Goal: Task Accomplishment & Management: Complete application form

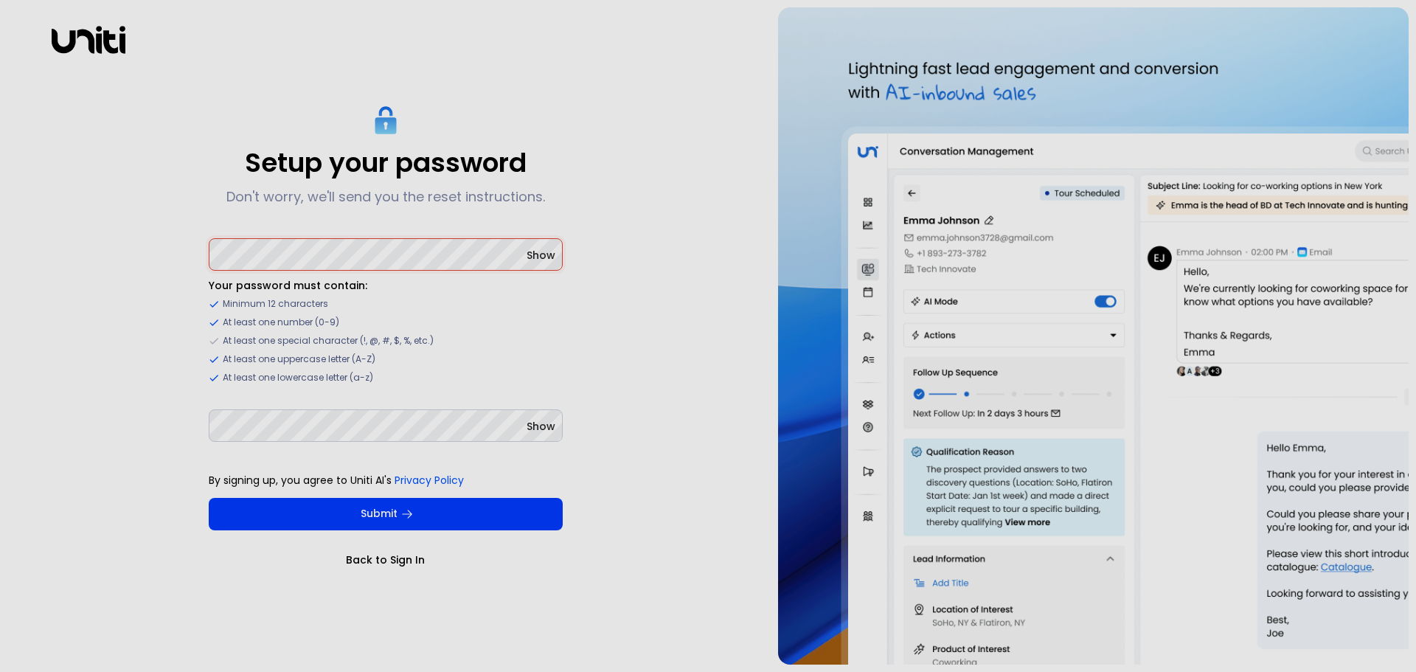
click at [666, 370] on div "Setup your password Don't worry, we'll send you the reset instructions. Show Yo…" at bounding box center [385, 335] width 756 height 657
click at [551, 258] on span "Show" at bounding box center [541, 255] width 29 height 15
click at [537, 426] on span "Show" at bounding box center [541, 426] width 29 height 15
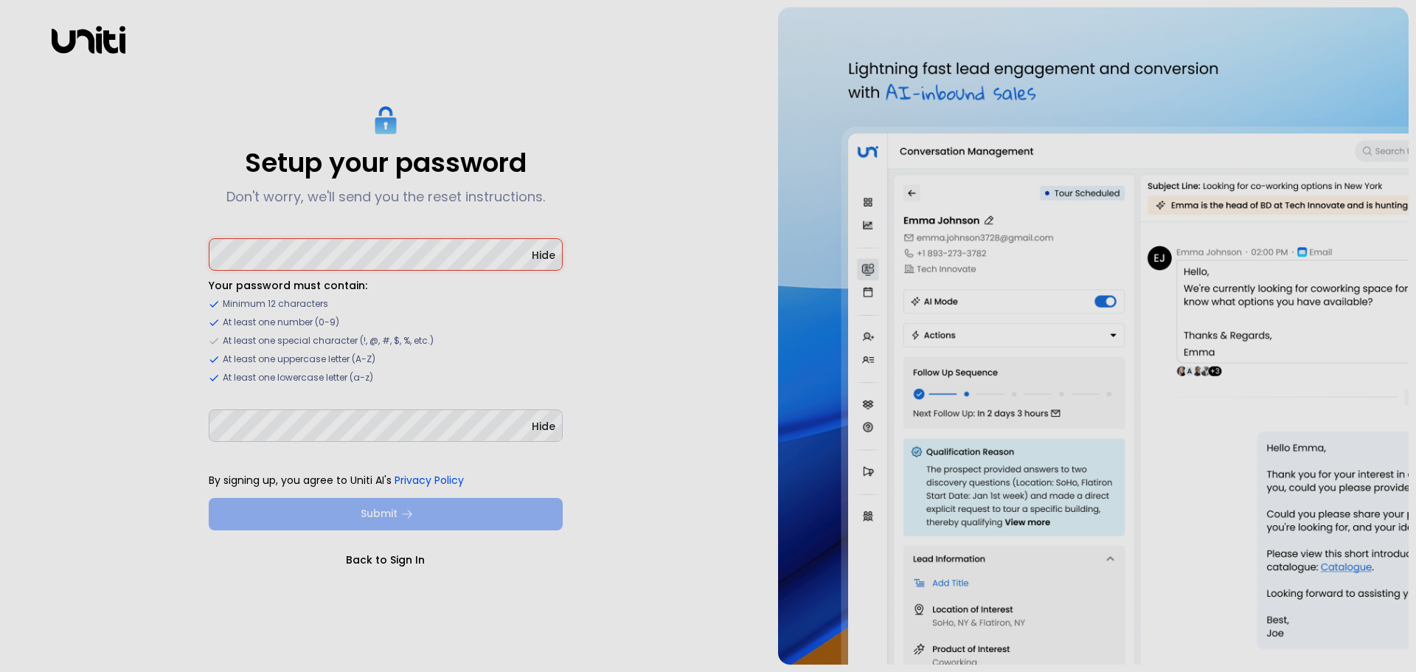
click at [471, 507] on button "Submit" at bounding box center [386, 514] width 354 height 32
click at [381, 512] on button "Submit" at bounding box center [386, 514] width 354 height 32
click at [403, 516] on icon "submit" at bounding box center [407, 513] width 13 height 13
click at [706, 45] on div "Setup your password Don't worry, we'll send you the reset instructions. Hide Yo…" at bounding box center [385, 335] width 756 height 657
click at [713, 28] on div "Setup your password Don't worry, we'll send you the reset instructions. Hide Yo…" at bounding box center [385, 335] width 756 height 657
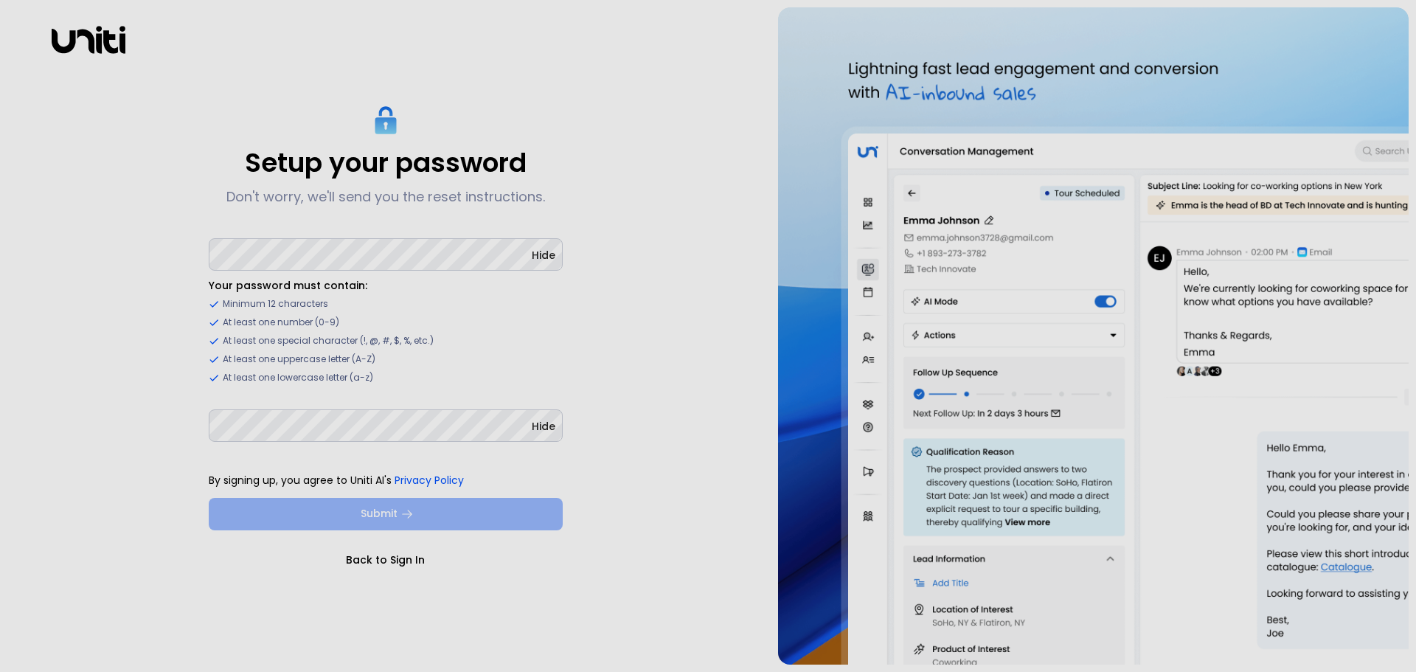
click at [691, 54] on div "Setup your password Don't worry, we'll send you the reset instructions. Hide Yo…" at bounding box center [385, 335] width 756 height 657
click at [660, 348] on div "Setup your password Don't worry, we'll send you the reset instructions. Hide Yo…" at bounding box center [385, 335] width 756 height 657
click at [1322, 44] on img at bounding box center [1093, 335] width 631 height 657
drag, startPoint x: 1379, startPoint y: 18, endPoint x: 1341, endPoint y: 28, distance: 39.5
click at [1377, 21] on img at bounding box center [1093, 335] width 631 height 657
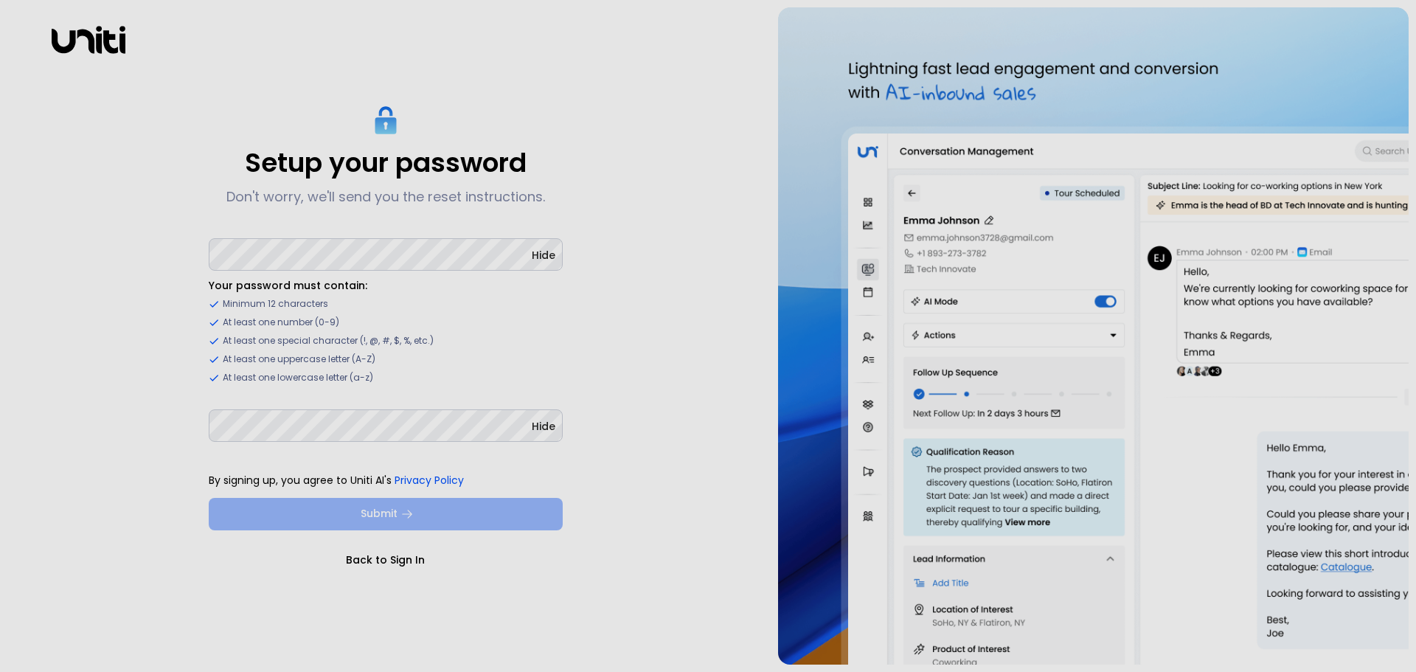
click at [391, 519] on button "Submit" at bounding box center [386, 514] width 354 height 32
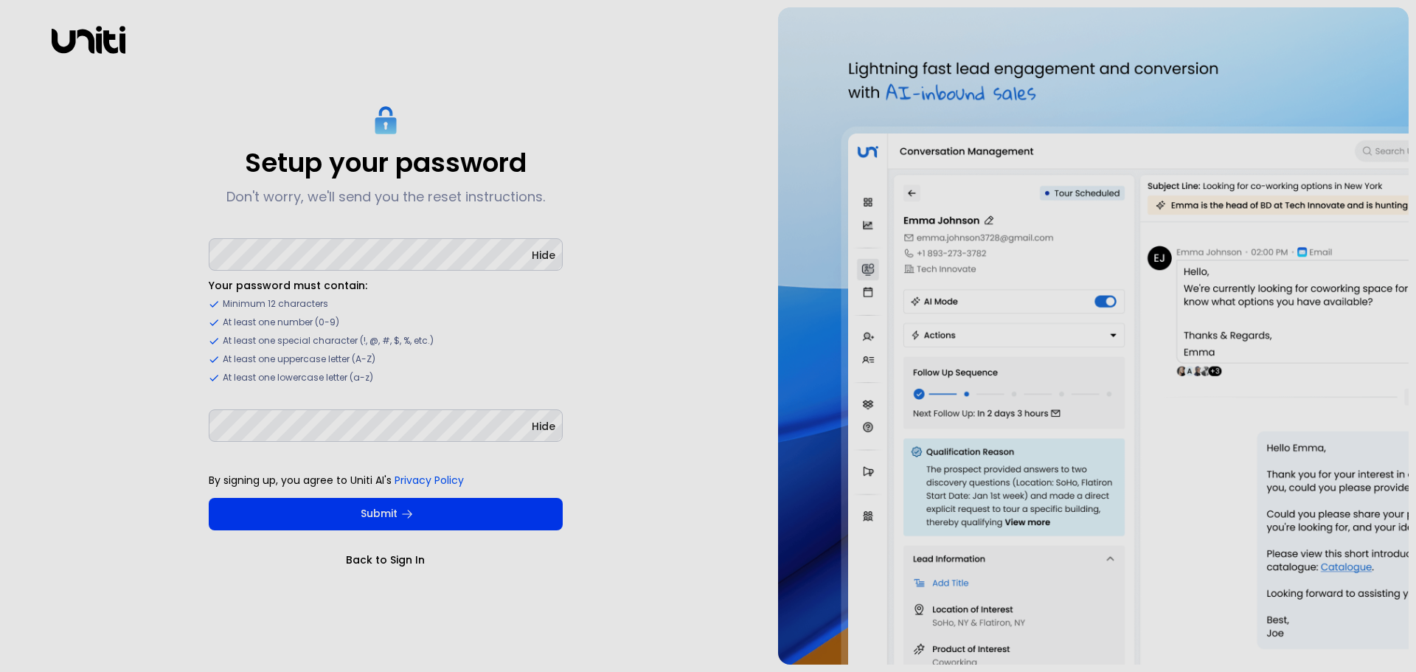
click at [409, 513] on icon "submit" at bounding box center [407, 513] width 13 height 13
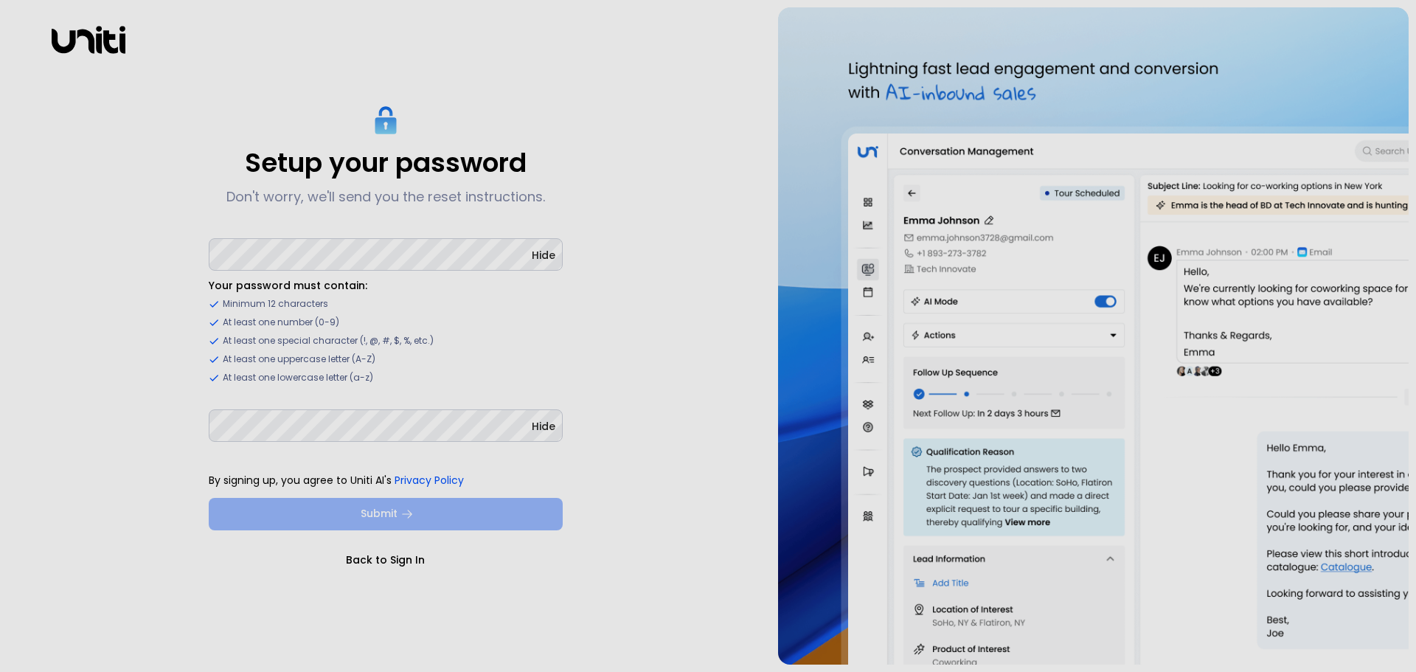
click at [432, 522] on button "Submit" at bounding box center [386, 514] width 354 height 32
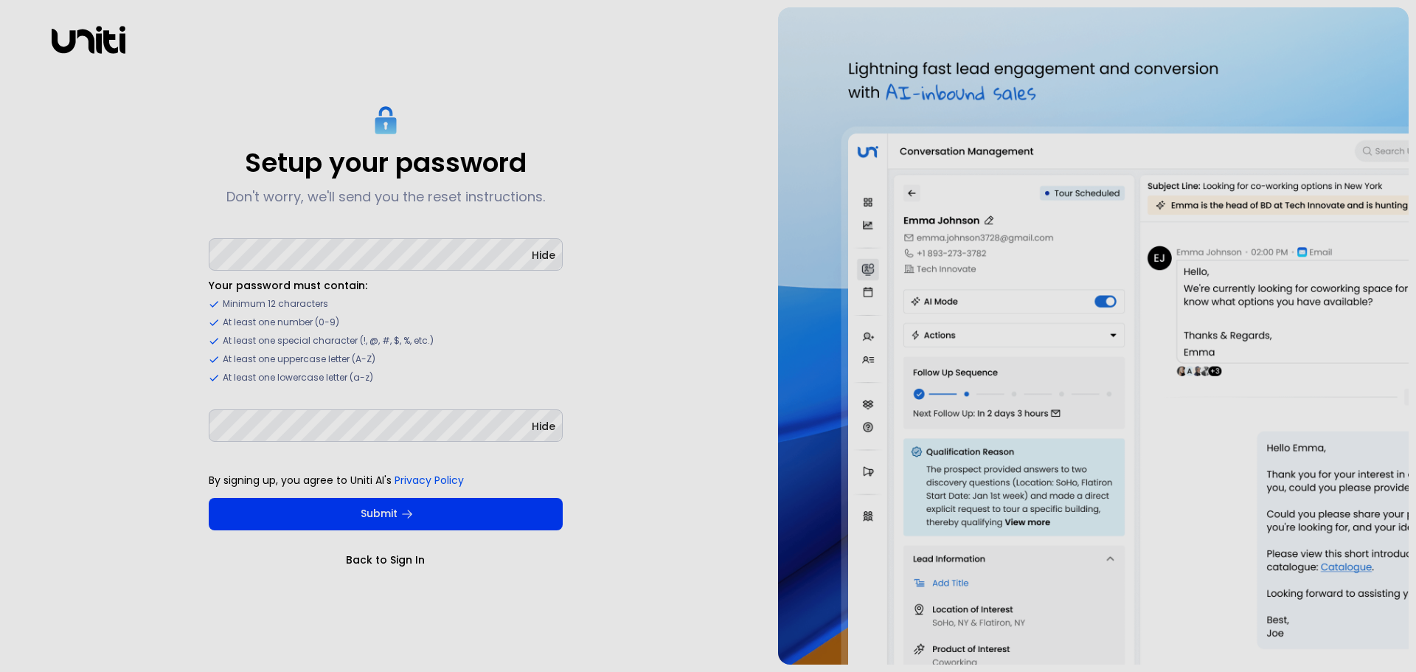
click at [727, 353] on div "Setup your password Don't worry, we'll send you the reset instructions. Hide Yo…" at bounding box center [385, 335] width 756 height 657
click at [368, 195] on p "Don't worry, we'll send you the reset instructions." at bounding box center [385, 197] width 319 height 18
click at [403, 560] on link "Back to Sign In" at bounding box center [386, 559] width 354 height 15
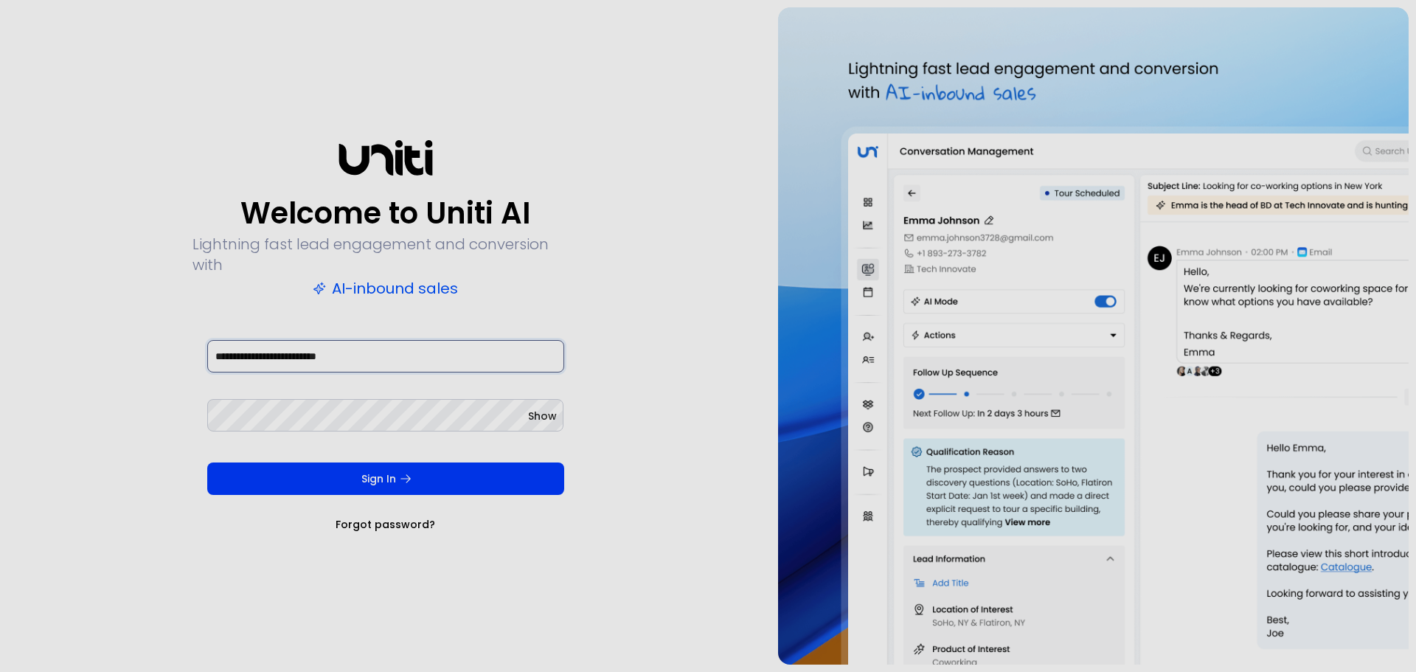
click at [280, 346] on input "**********" at bounding box center [385, 356] width 357 height 32
drag, startPoint x: 280, startPoint y: 346, endPoint x: 204, endPoint y: 347, distance: 76.7
click at [204, 347] on form "**********" at bounding box center [386, 434] width 387 height 195
type input "**********"
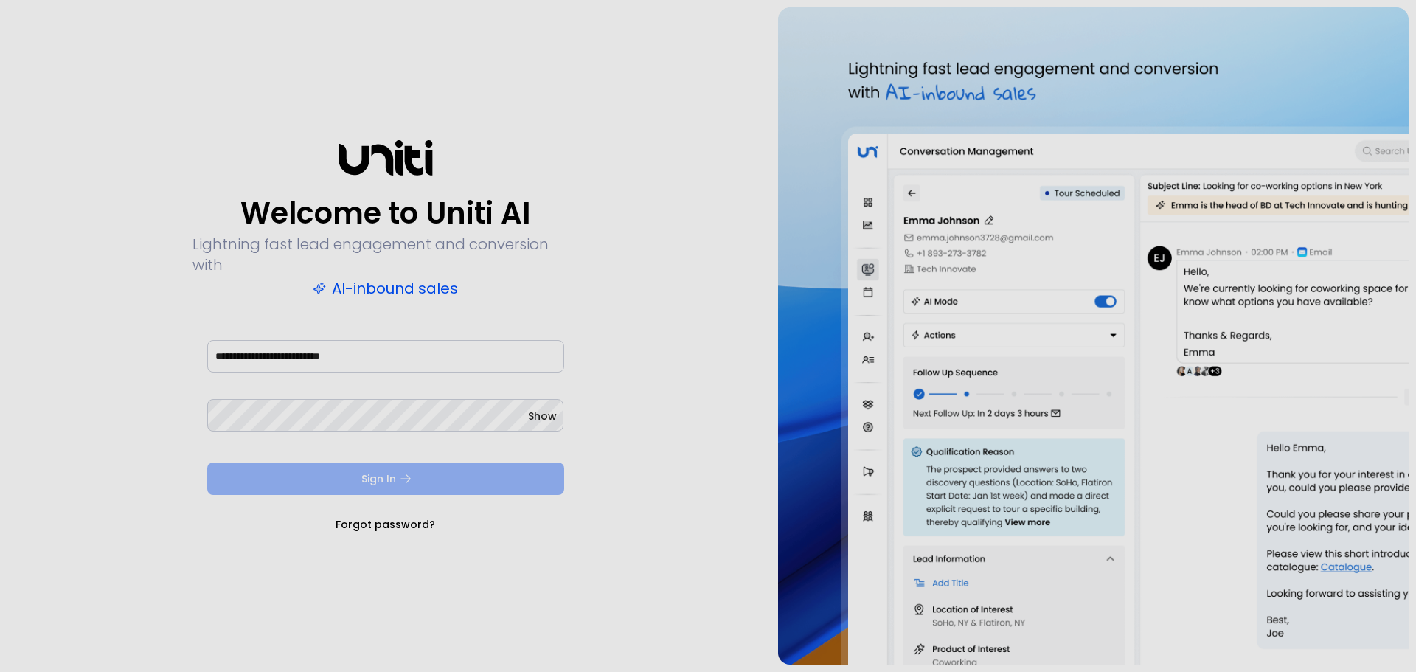
click at [339, 467] on button "Sign In" at bounding box center [385, 478] width 357 height 32
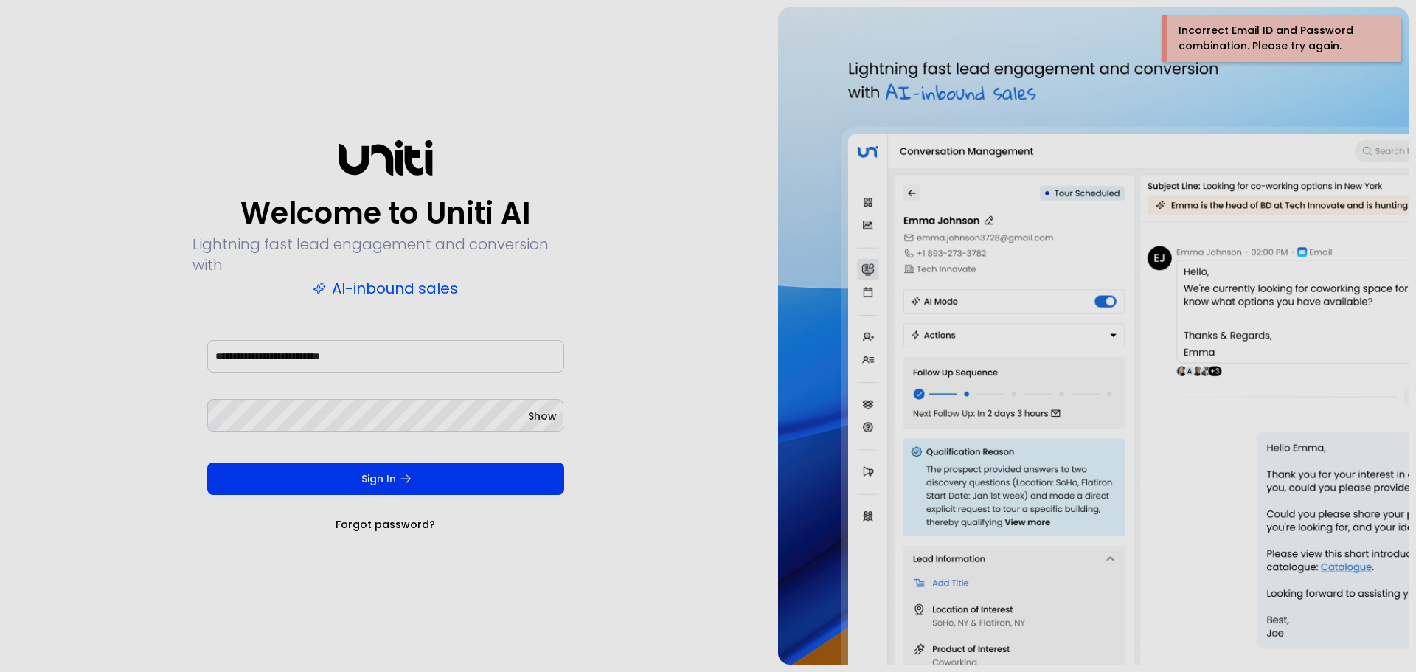
click at [636, 107] on div "**********" at bounding box center [385, 335] width 756 height 657
